Goal: Find specific page/section: Find specific page/section

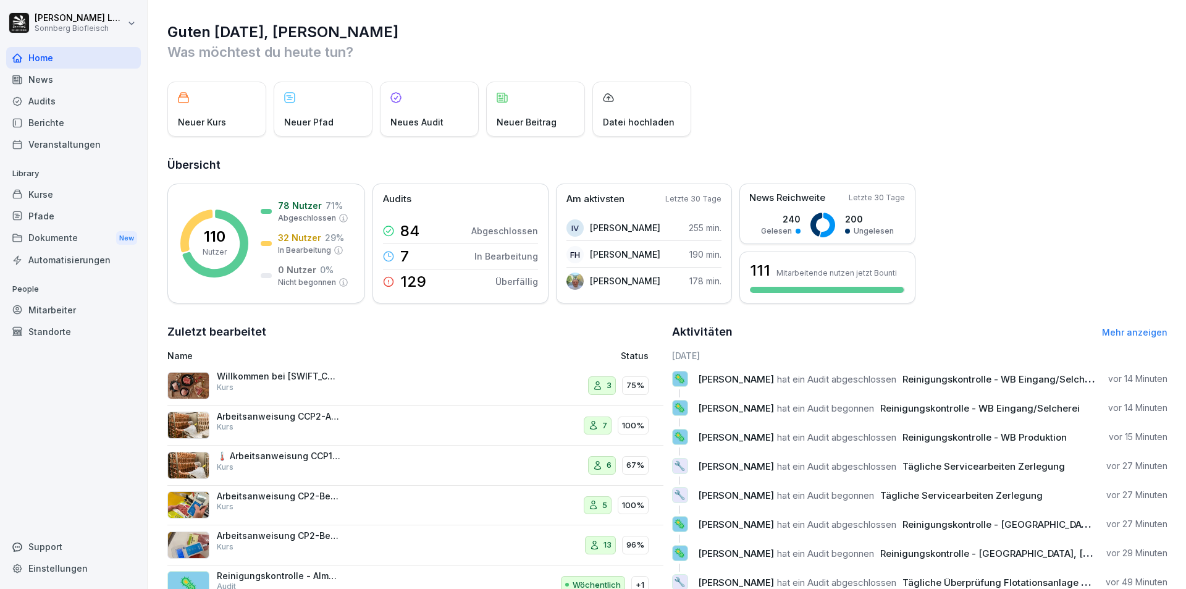
click at [103, 99] on div "Audits" at bounding box center [73, 101] width 135 height 22
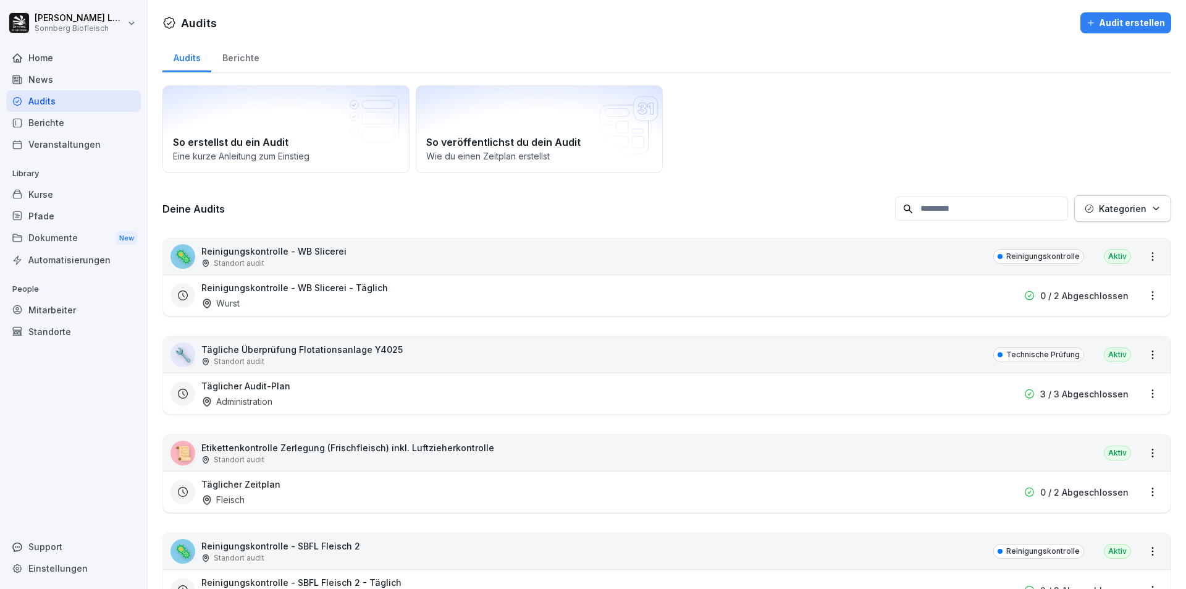
click at [573, 204] on icon "button" at bounding box center [1155, 208] width 9 height 9
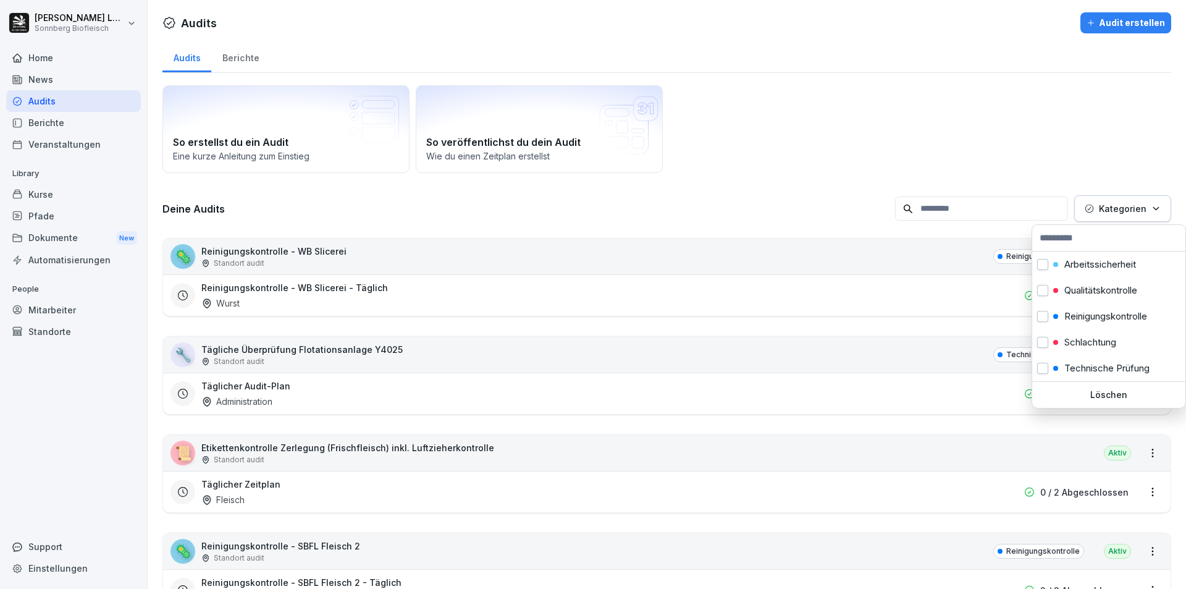
click at [573, 204] on icon "button" at bounding box center [1155, 208] width 9 height 9
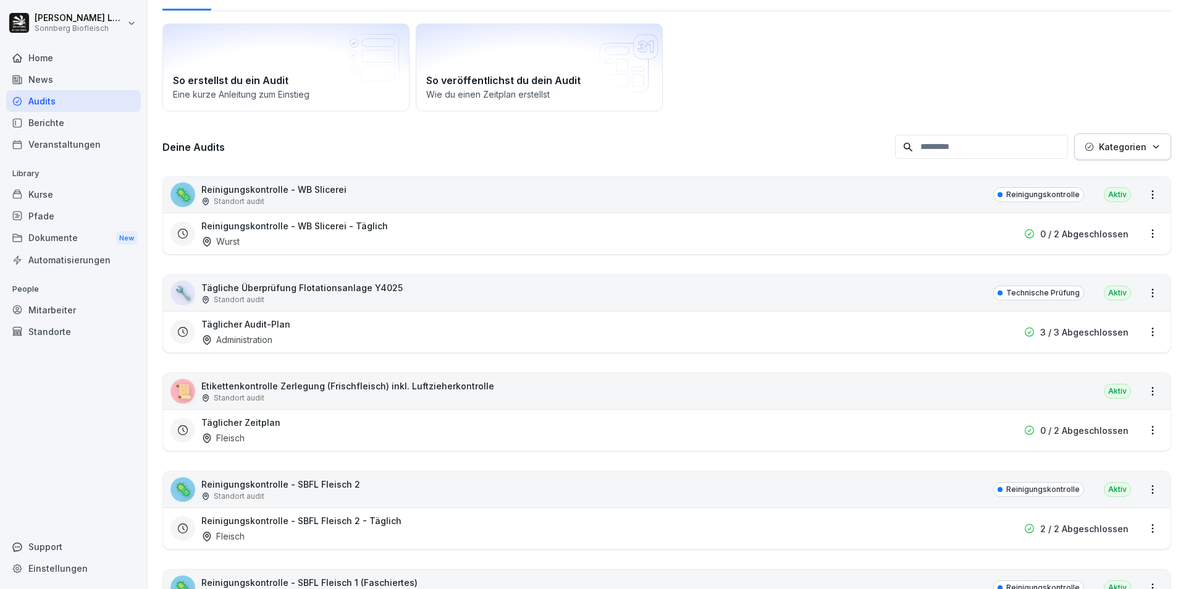
scroll to position [124, 0]
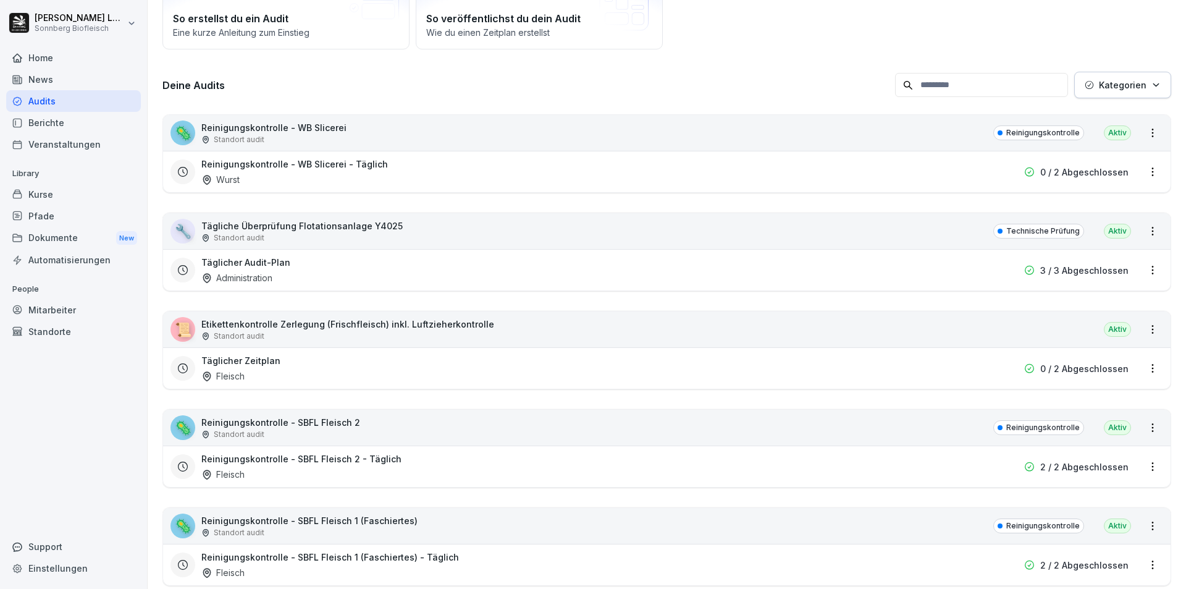
click at [527, 140] on div "🦠 Reinigungskontrolle - WB Slicerei Standort audit Reinigungskontrolle Aktiv" at bounding box center [666, 133] width 1007 height 36
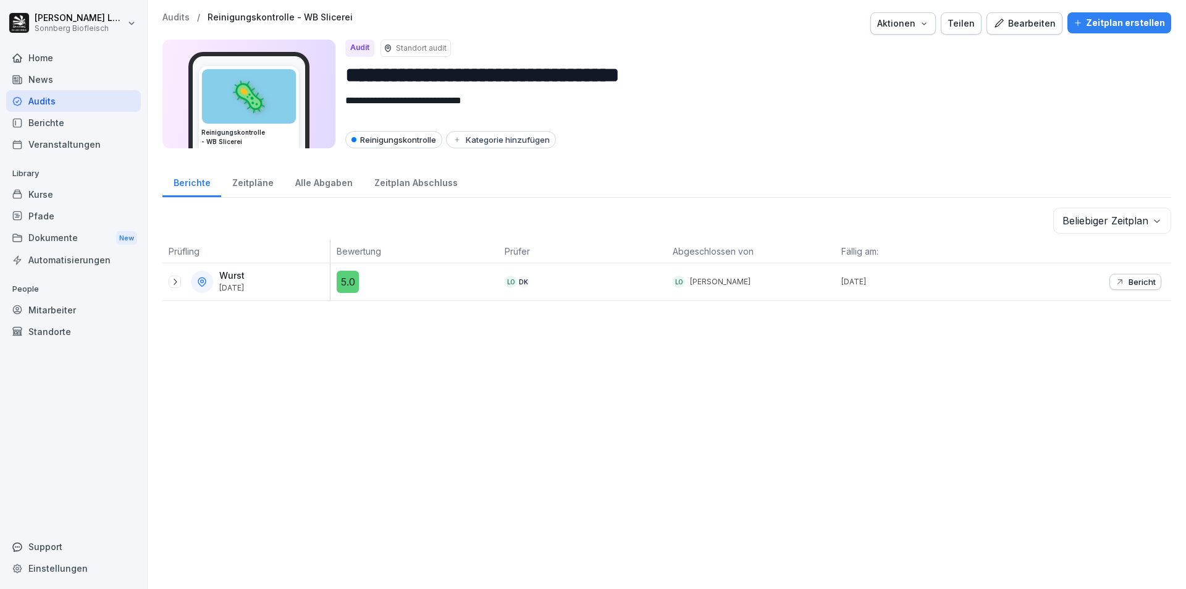
click at [48, 100] on div "Audits" at bounding box center [73, 101] width 135 height 22
